Goal: Navigation & Orientation: Find specific page/section

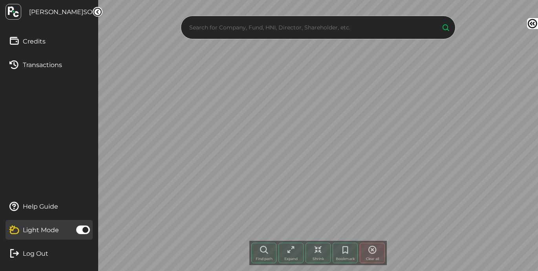
click at [86, 231] on span at bounding box center [83, 230] width 14 height 9
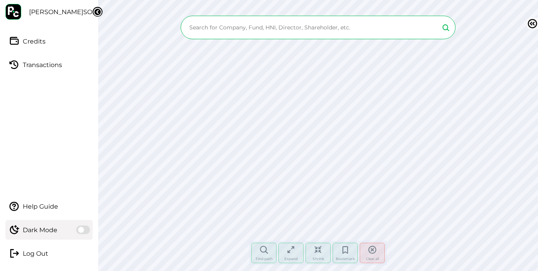
click at [279, 26] on input "text" at bounding box center [310, 28] width 247 height 12
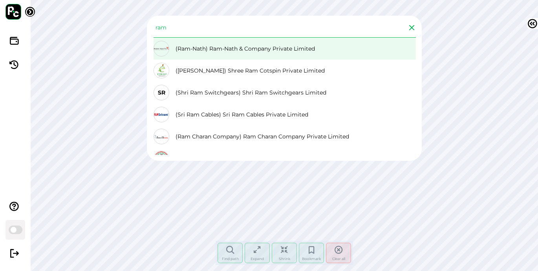
click at [256, 55] on div "(Ram-Nath) Ram-Nath & Company Private Limited" at bounding box center [285, 49] width 262 height 22
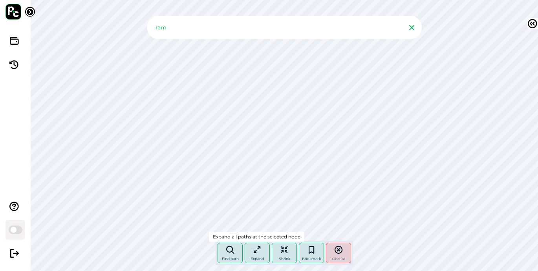
click at [260, 251] on icon at bounding box center [257, 250] width 9 height 9
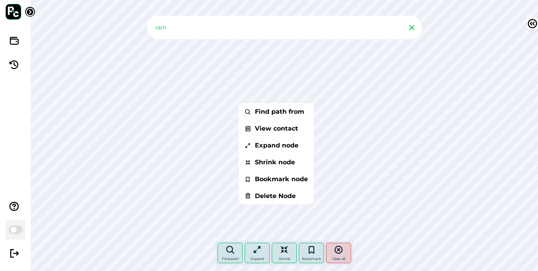
click at [211, 28] on input "ram" at bounding box center [277, 28] width 247 height 12
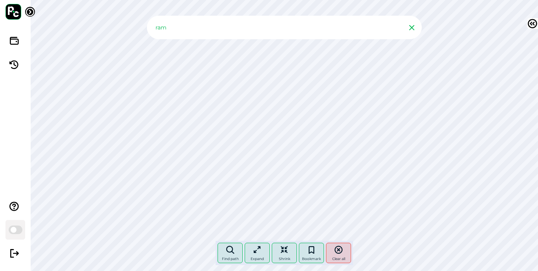
click at [211, 28] on input "ram" at bounding box center [277, 28] width 247 height 12
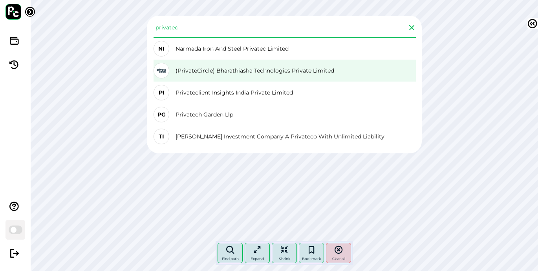
type input "privatec"
click at [210, 75] on div "(PrivateCircle) Bharathiasha Technologies Private Limited" at bounding box center [285, 71] width 262 height 22
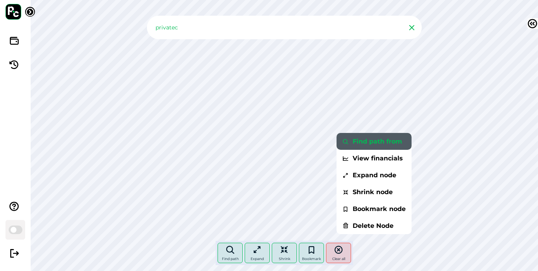
click at [378, 148] on li "Find path from" at bounding box center [374, 141] width 75 height 17
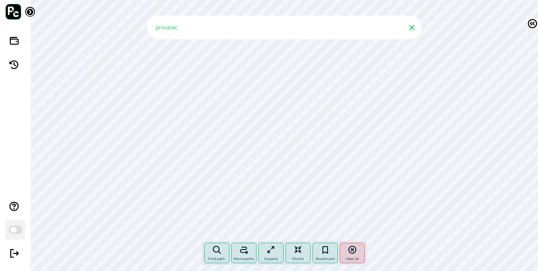
click at [371, 27] on div "privatec Find path More paths Expand Shrink Bookmark Clear all Node click histo…" at bounding box center [285, 135] width 508 height 271
click at [371, 27] on input "privatec" at bounding box center [277, 28] width 247 height 12
click at [373, 27] on input "privatec" at bounding box center [277, 28] width 247 height 12
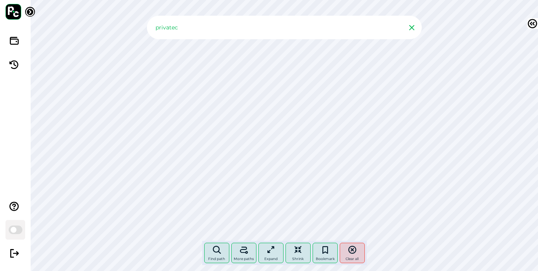
click at [373, 27] on input "privatec" at bounding box center [277, 28] width 247 height 12
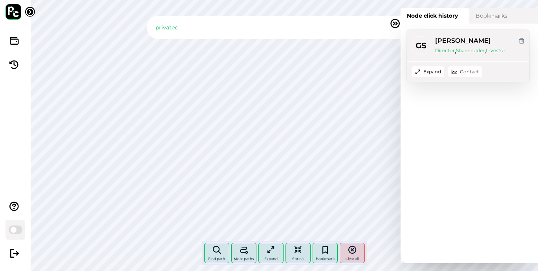
click at [496, 23] on label "Bookmarks" at bounding box center [503, 16] width 69 height 16
click at [406, 13] on input "Bookmarks" at bounding box center [403, 10] width 5 height 5
radio input "true"
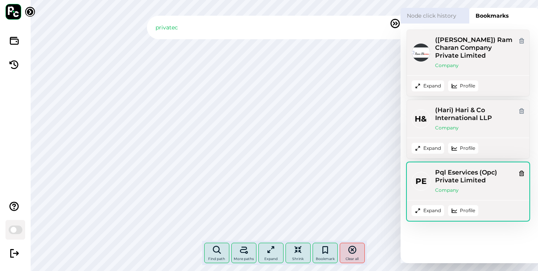
click at [469, 214] on link "Profile" at bounding box center [467, 210] width 15 height 7
